Goal: Task Accomplishment & Management: Use online tool/utility

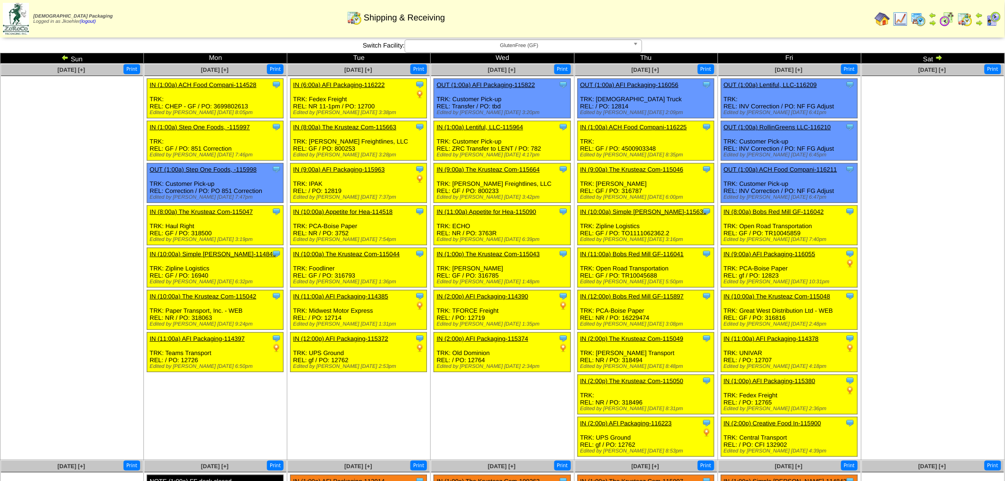
click at [637, 46] on b at bounding box center [637, 46] width 9 height 12
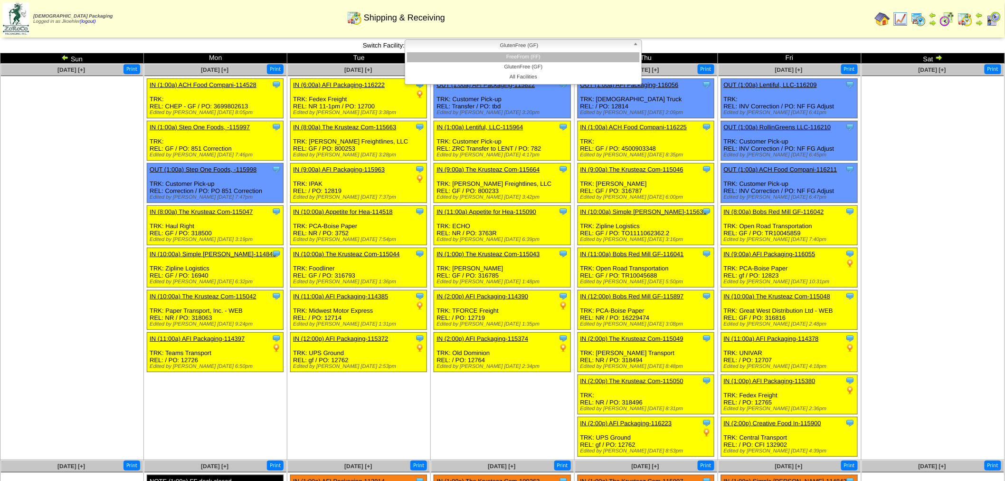
click at [571, 55] on li "FreeFrom (FF)" at bounding box center [523, 57] width 233 height 10
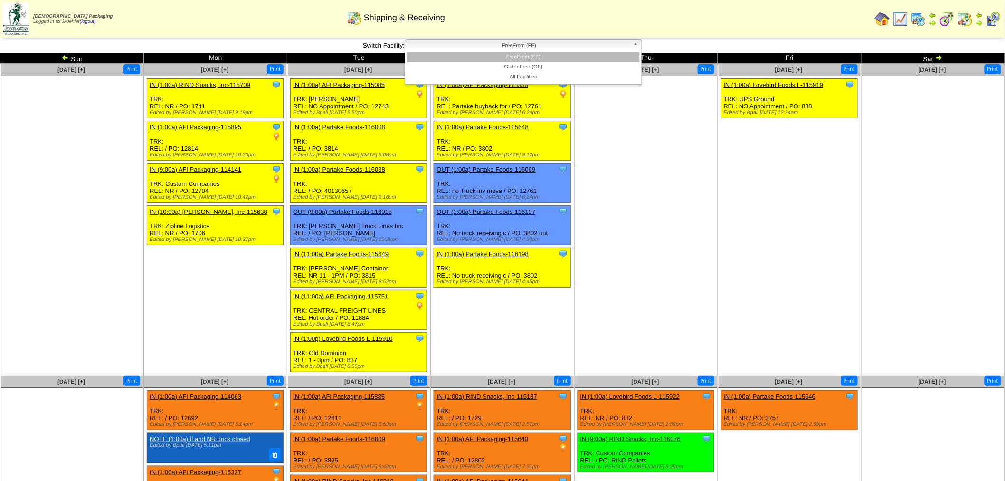
click at [635, 42] on b at bounding box center [637, 46] width 9 height 12
click at [559, 69] on li "GlutenFree (GF)" at bounding box center [523, 67] width 233 height 10
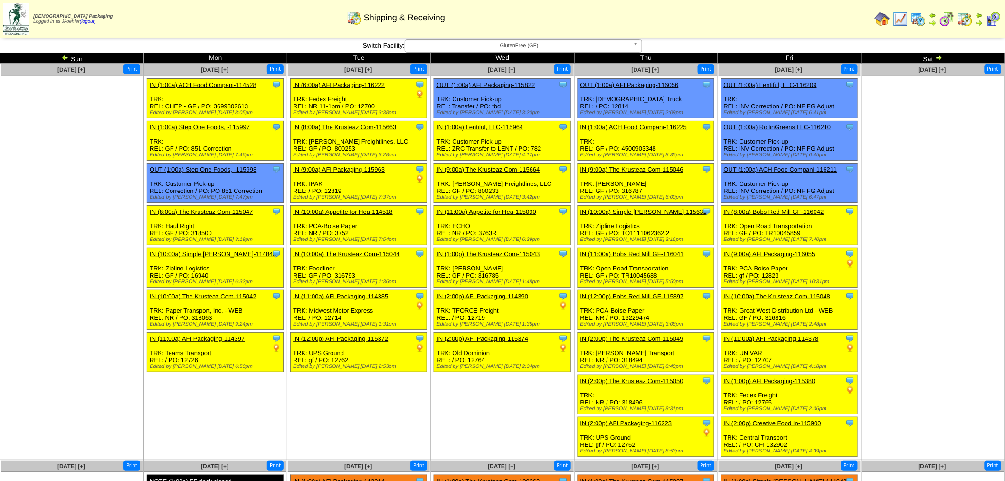
click at [952, 17] on img at bounding box center [947, 18] width 15 height 15
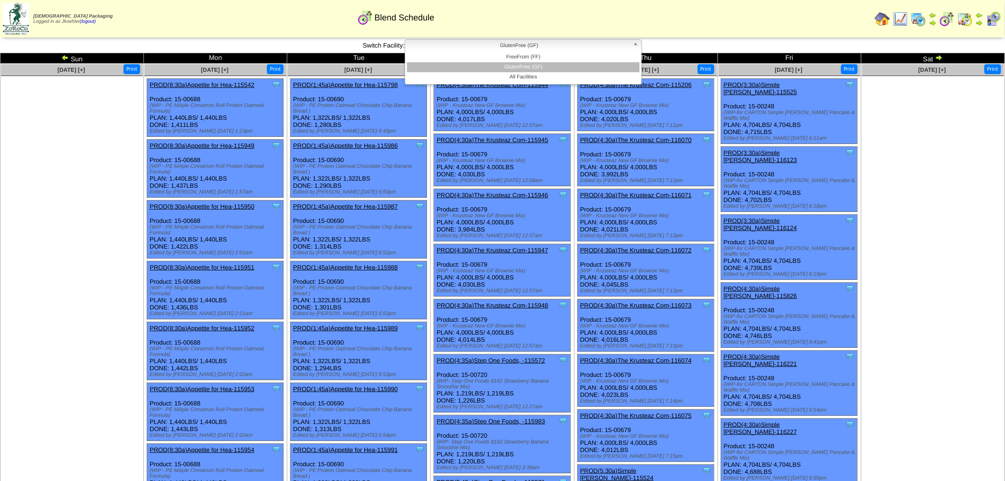
click at [509, 42] on span "GlutenFree (GF)" at bounding box center [519, 45] width 220 height 11
click at [529, 58] on li "FreeFrom (FF)" at bounding box center [523, 57] width 233 height 10
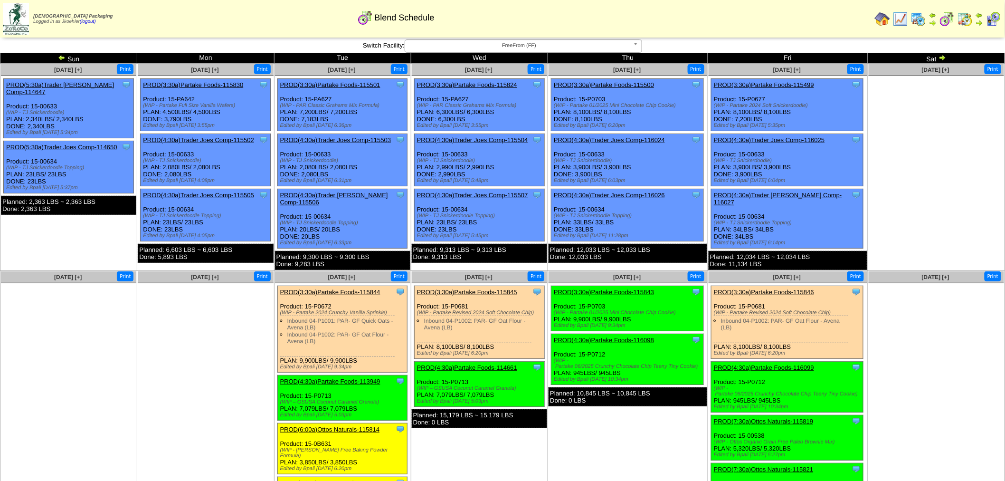
click at [639, 41] on b at bounding box center [637, 46] width 9 height 12
click at [919, 18] on img at bounding box center [918, 18] width 15 height 15
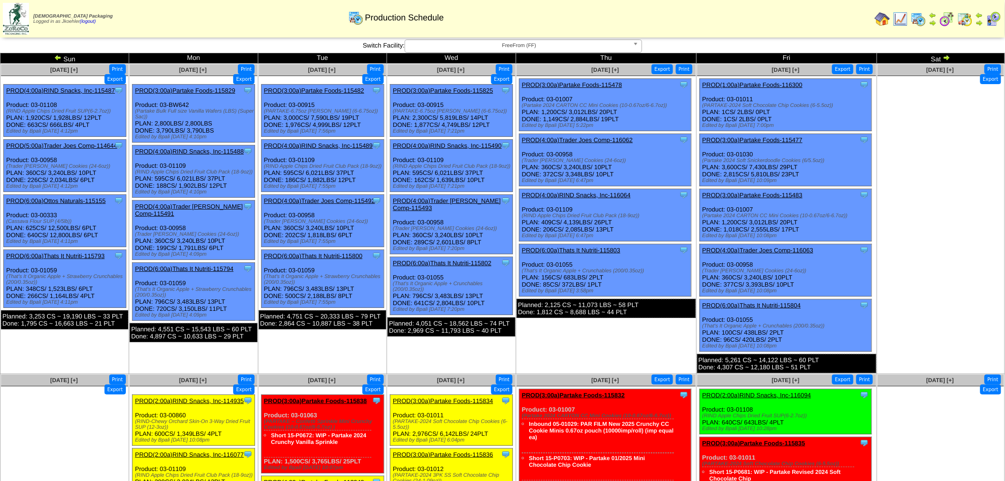
click at [634, 42] on b at bounding box center [637, 46] width 9 height 12
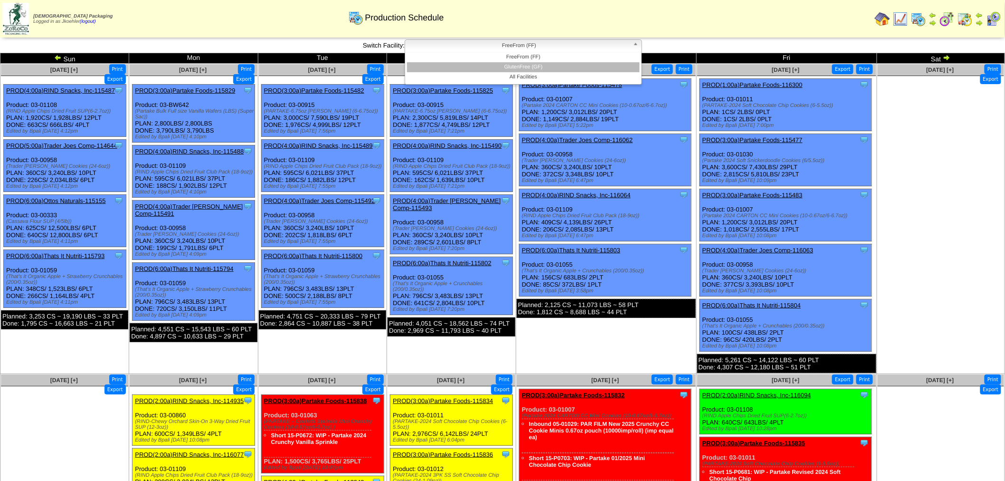
click at [536, 67] on li "GlutenFree (GF)" at bounding box center [523, 67] width 233 height 10
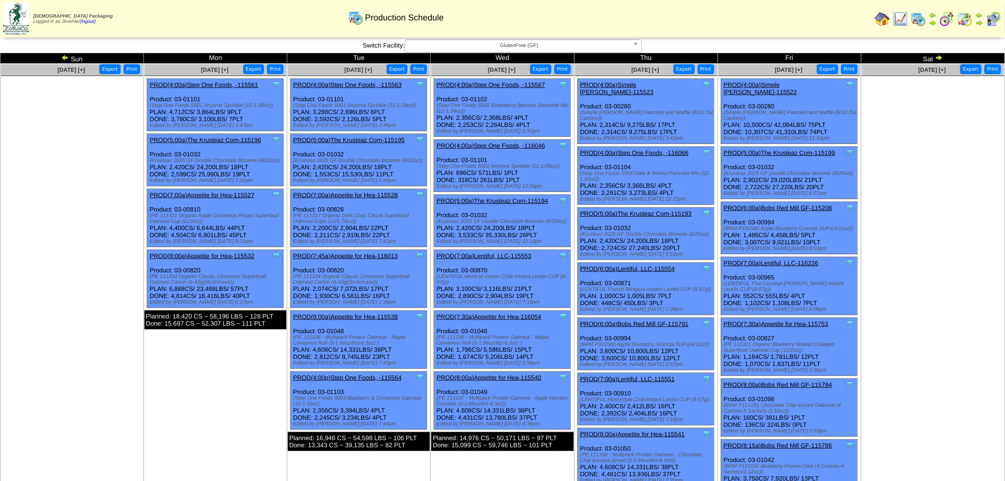
click at [905, 18] on img at bounding box center [900, 18] width 15 height 15
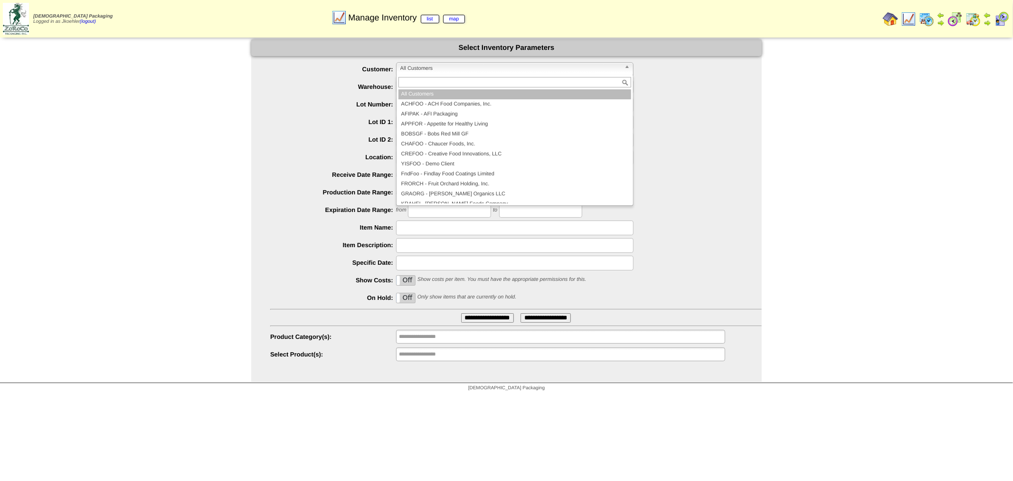
click at [512, 64] on span "All Customers" at bounding box center [510, 68] width 220 height 11
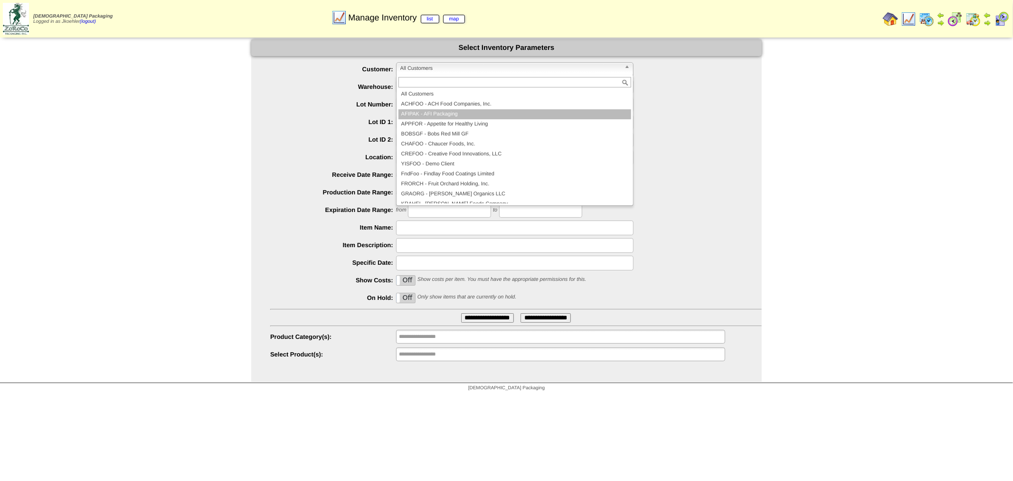
click at [463, 116] on li "AFIPAK - AFI Packaging" at bounding box center [515, 114] width 233 height 10
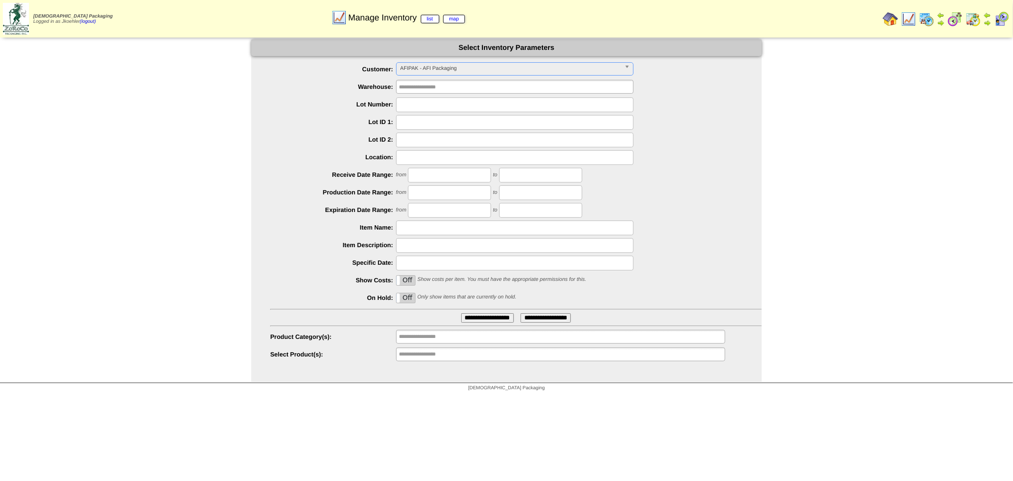
click at [406, 282] on label "Off" at bounding box center [406, 281] width 19 height 10
click at [493, 319] on input "**********" at bounding box center [487, 318] width 53 height 10
click at [479, 69] on span "AFIPAK - AFI Packaging" at bounding box center [510, 68] width 220 height 11
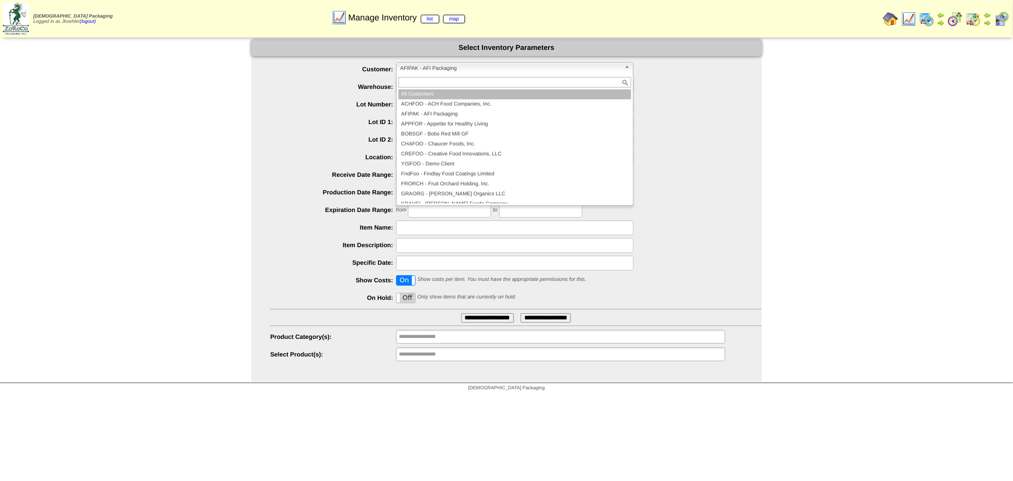
click at [415, 97] on li "All Customers" at bounding box center [515, 94] width 233 height 10
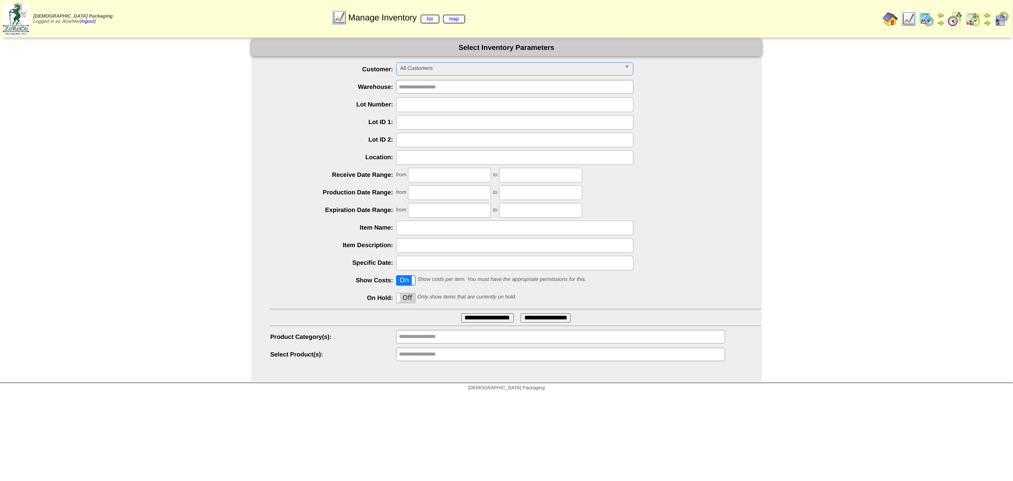
click at [705, 216] on div "from to" at bounding box center [516, 210] width 492 height 15
click at [498, 318] on input "**********" at bounding box center [487, 318] width 53 height 10
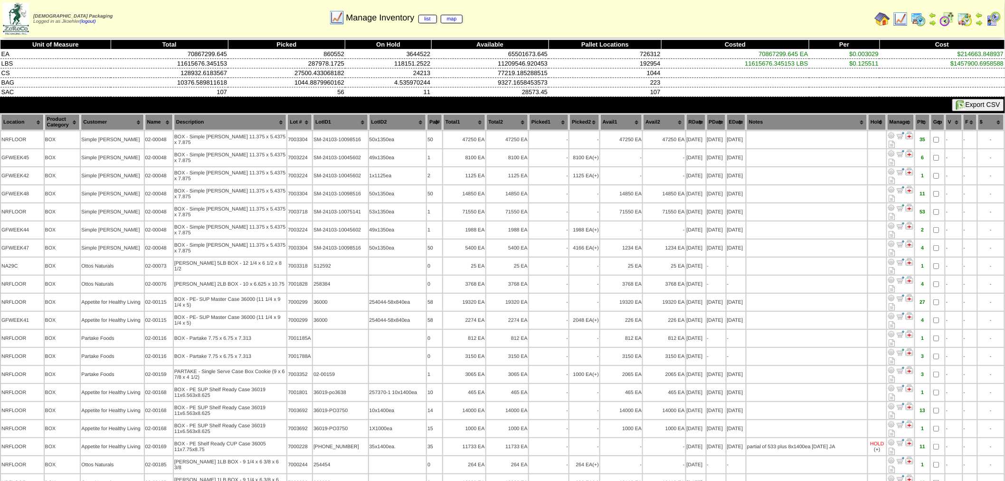
click at [975, 101] on button "Export CSV" at bounding box center [978, 105] width 52 height 12
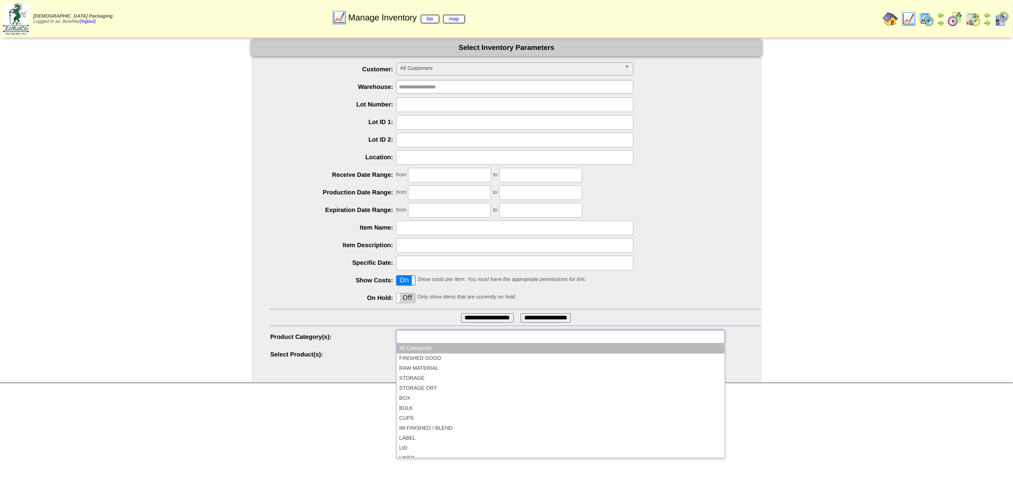
click at [448, 334] on input "text" at bounding box center [429, 337] width 61 height 12
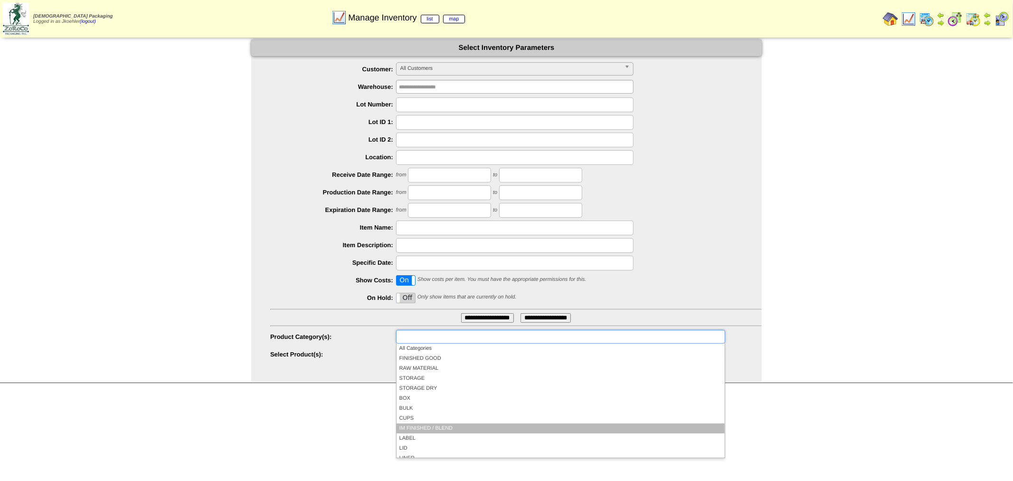
click at [435, 424] on li "IM FINISHED / BLEND" at bounding box center [561, 428] width 328 height 10
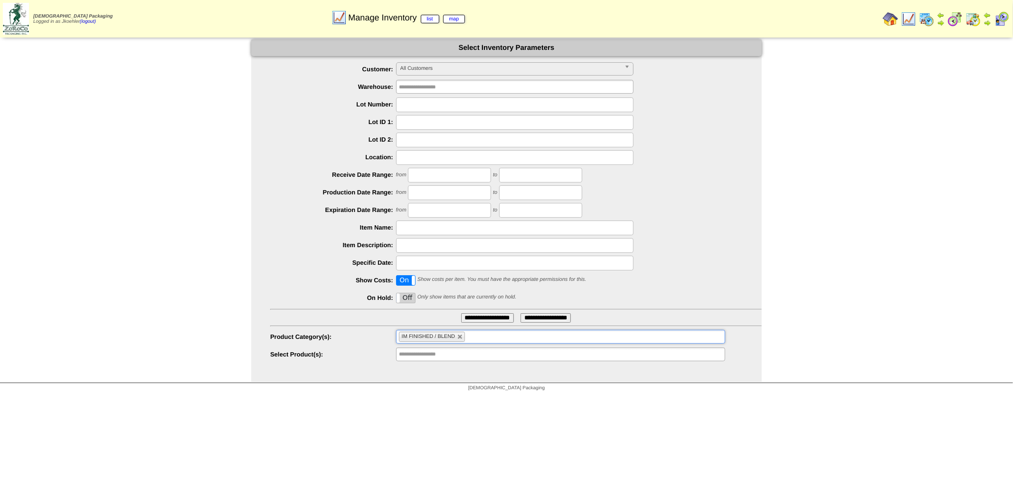
click at [481, 316] on input "**********" at bounding box center [487, 318] width 53 height 10
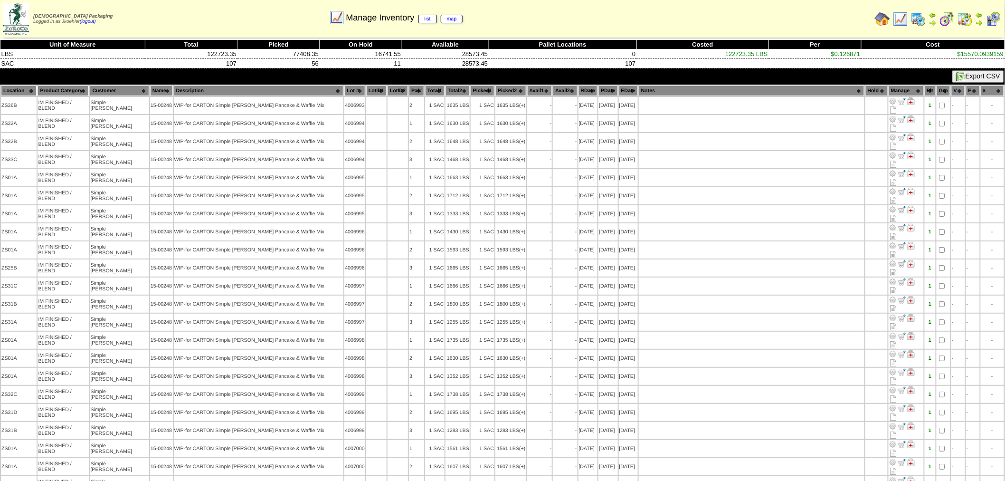
click at [968, 77] on button "Export CSV" at bounding box center [978, 76] width 52 height 12
